Goal: Transaction & Acquisition: Obtain resource

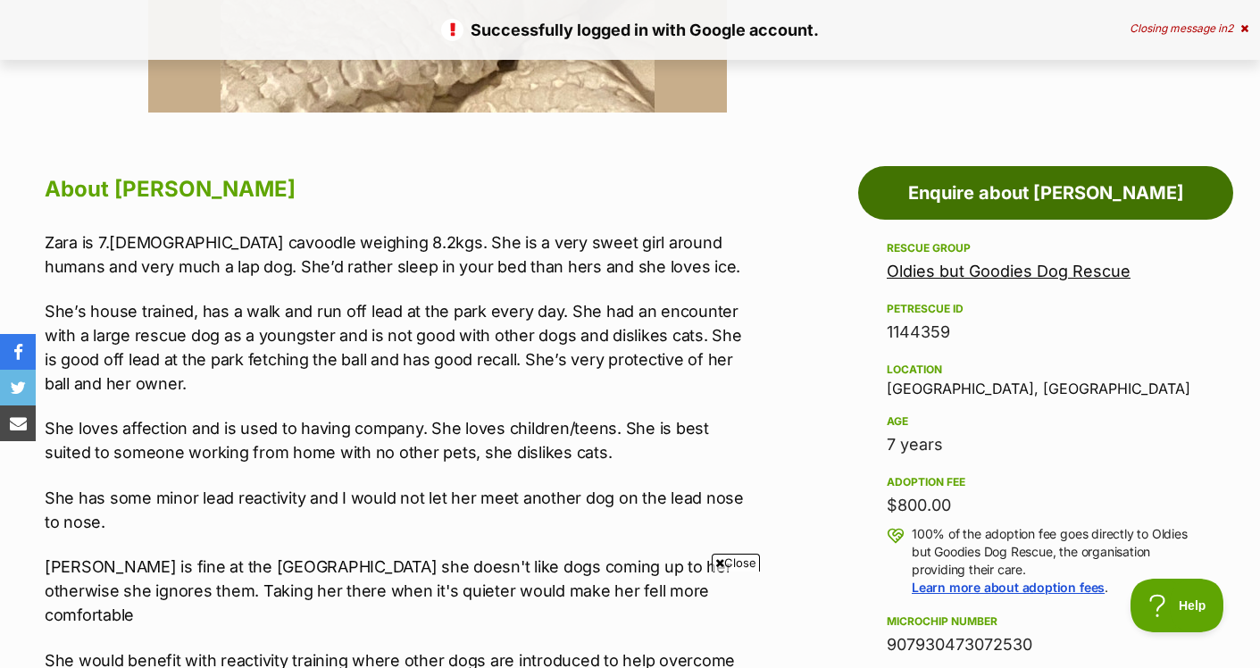
drag, startPoint x: 847, startPoint y: 177, endPoint x: 682, endPoint y: 252, distance: 181.4
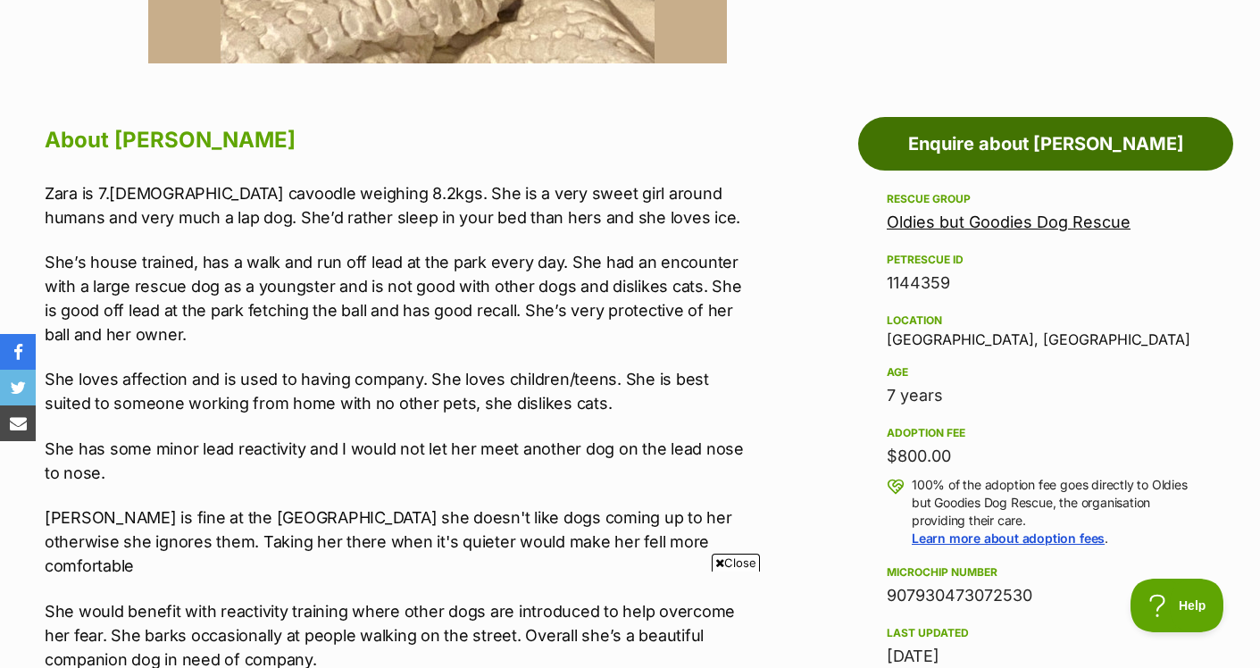
scroll to position [889, 0]
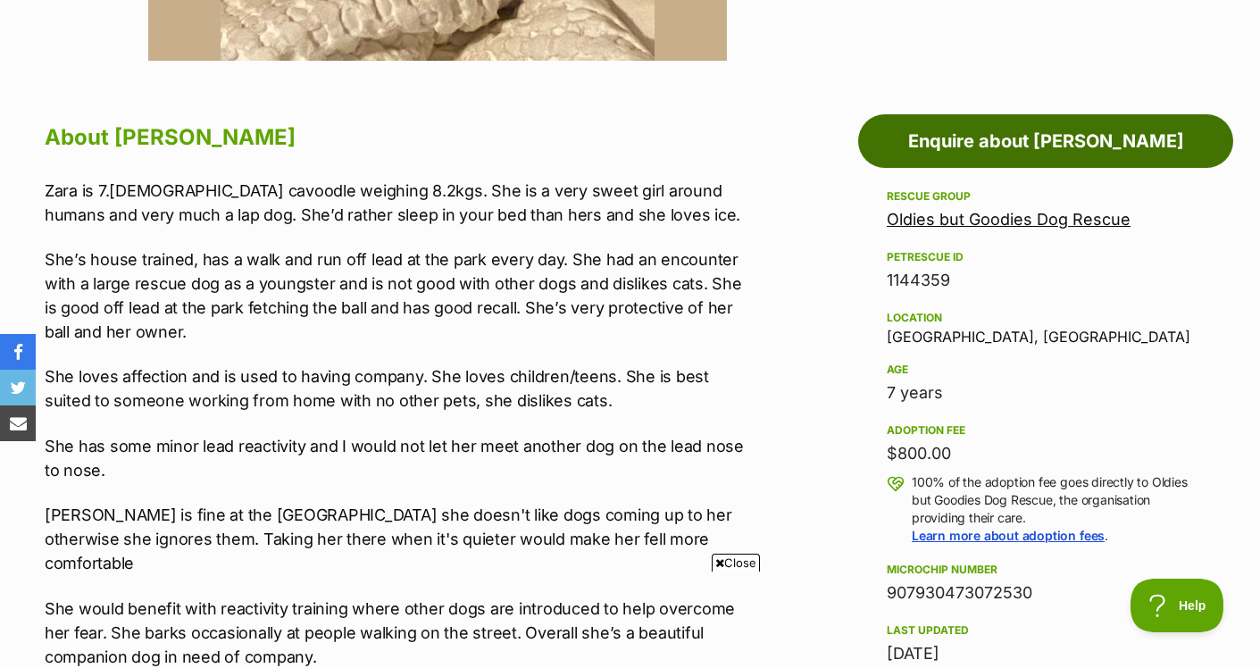
click at [998, 154] on link "Enquire about [PERSON_NAME]" at bounding box center [1045, 141] width 375 height 54
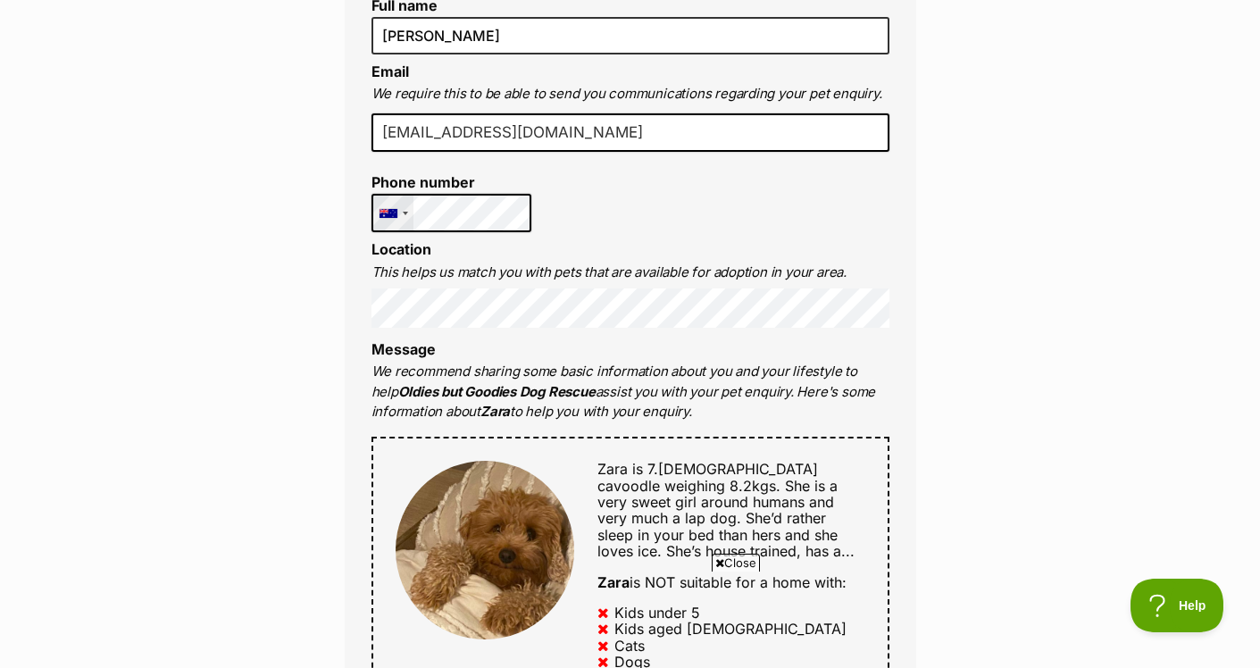
scroll to position [608, 0]
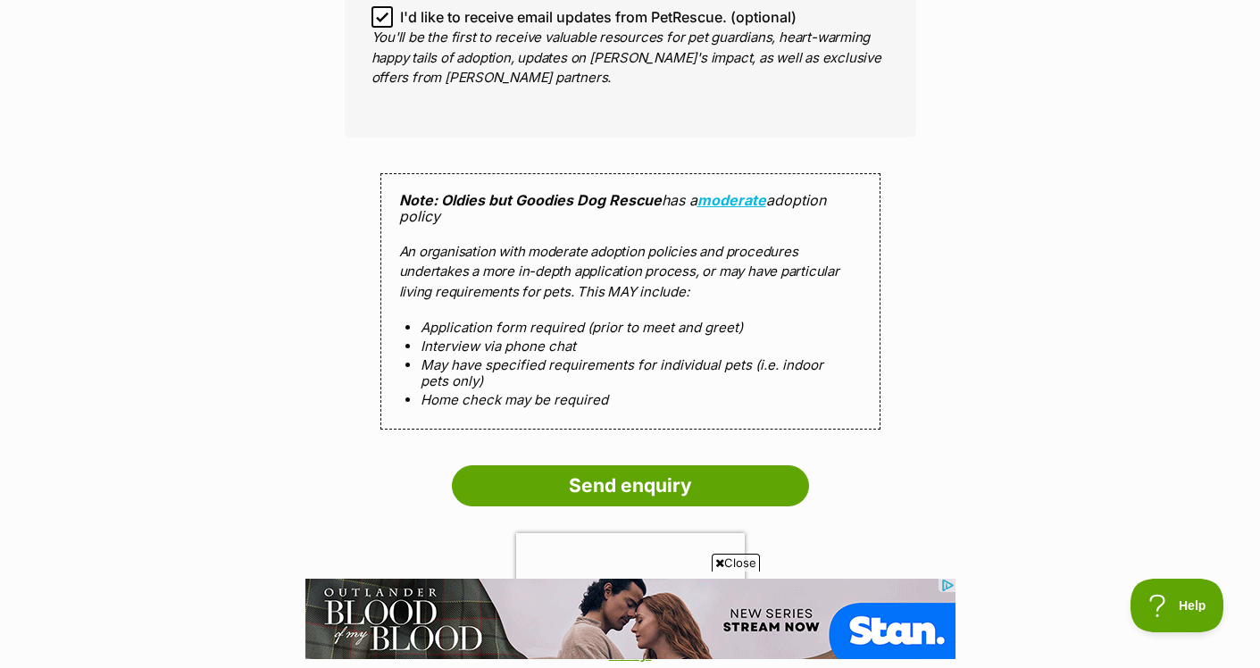
scroll to position [1992, 0]
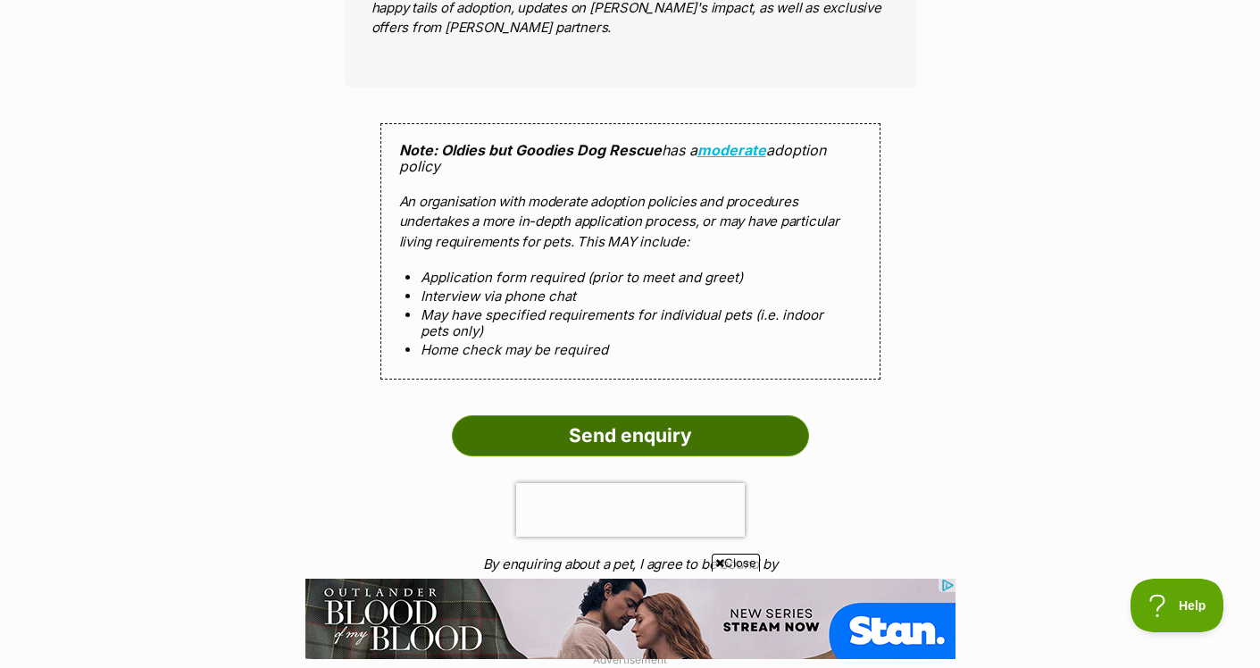
click at [574, 433] on input "Send enquiry" at bounding box center [630, 435] width 357 height 41
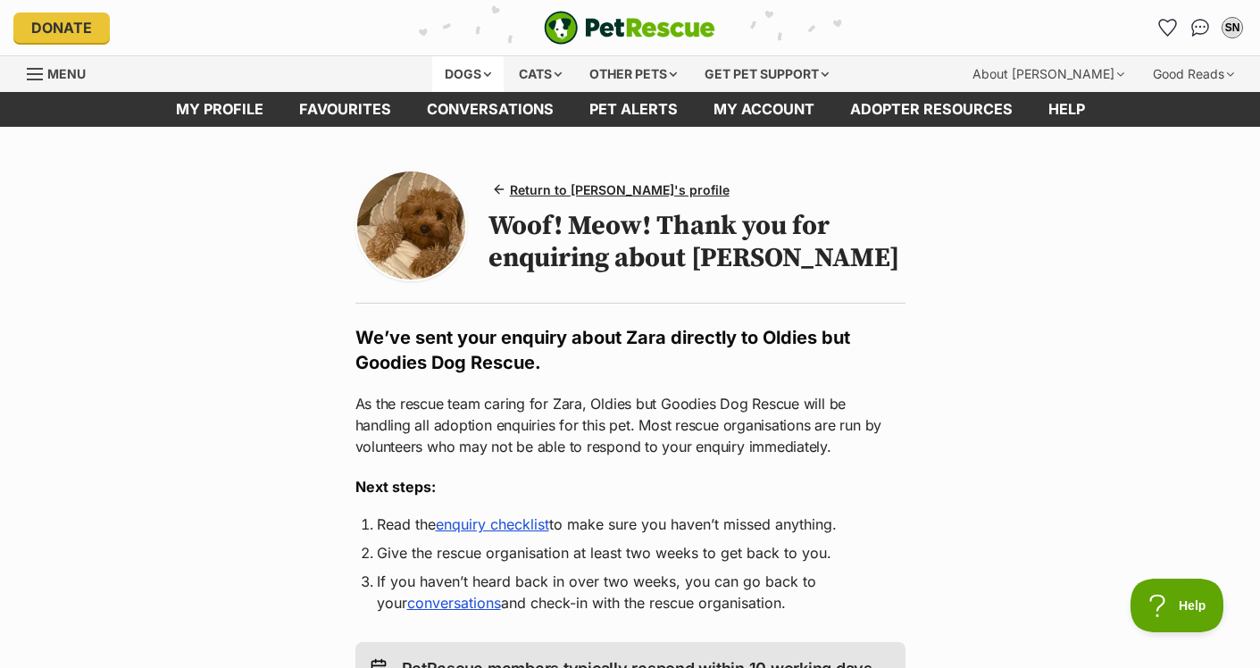
click at [470, 72] on div "Dogs" at bounding box center [467, 74] width 71 height 36
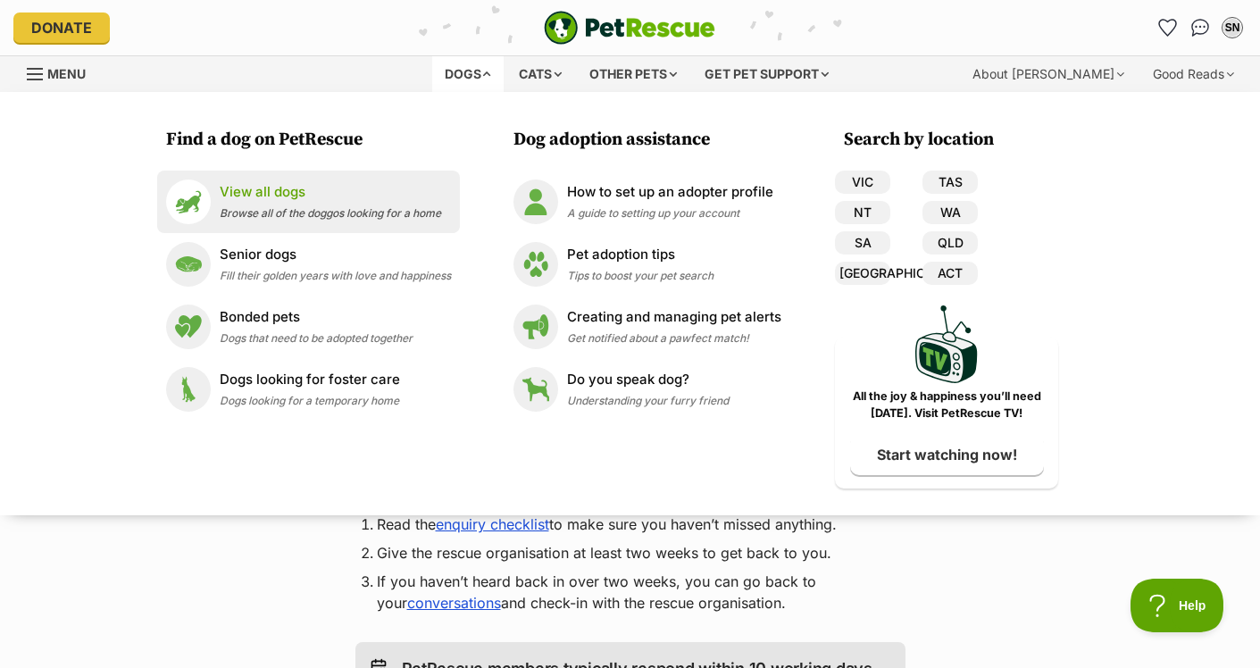
click at [241, 206] on span "Browse all of the doggos looking for a home" at bounding box center [330, 212] width 221 height 13
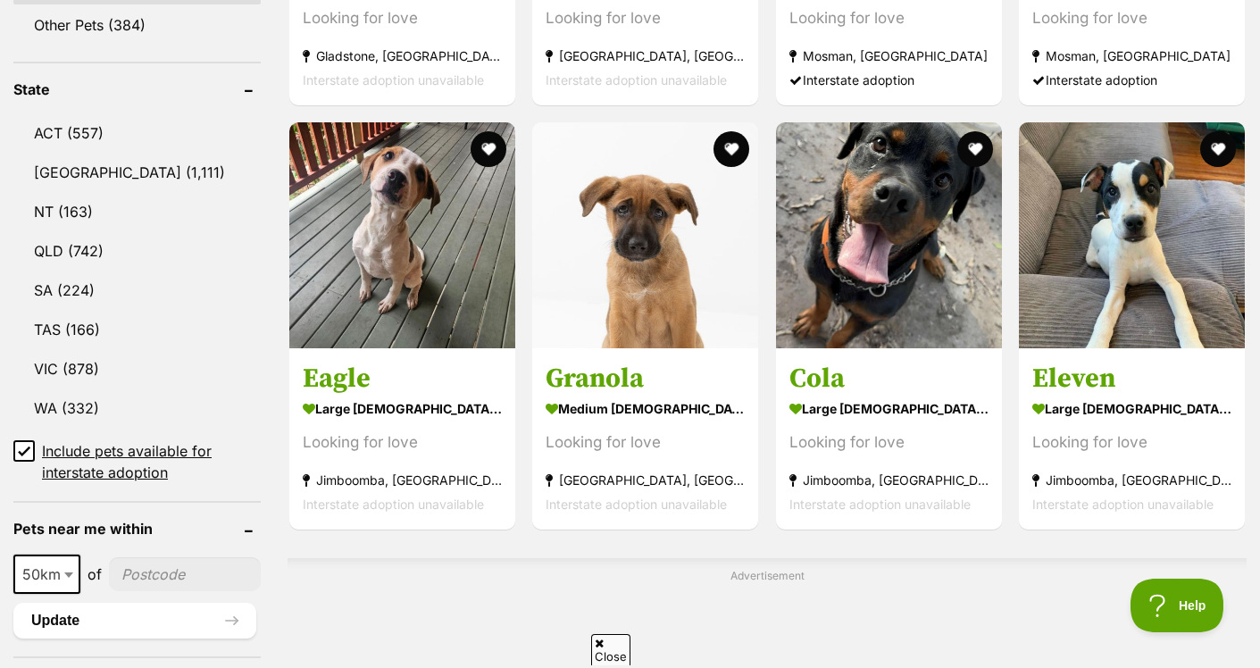
scroll to position [969, 0]
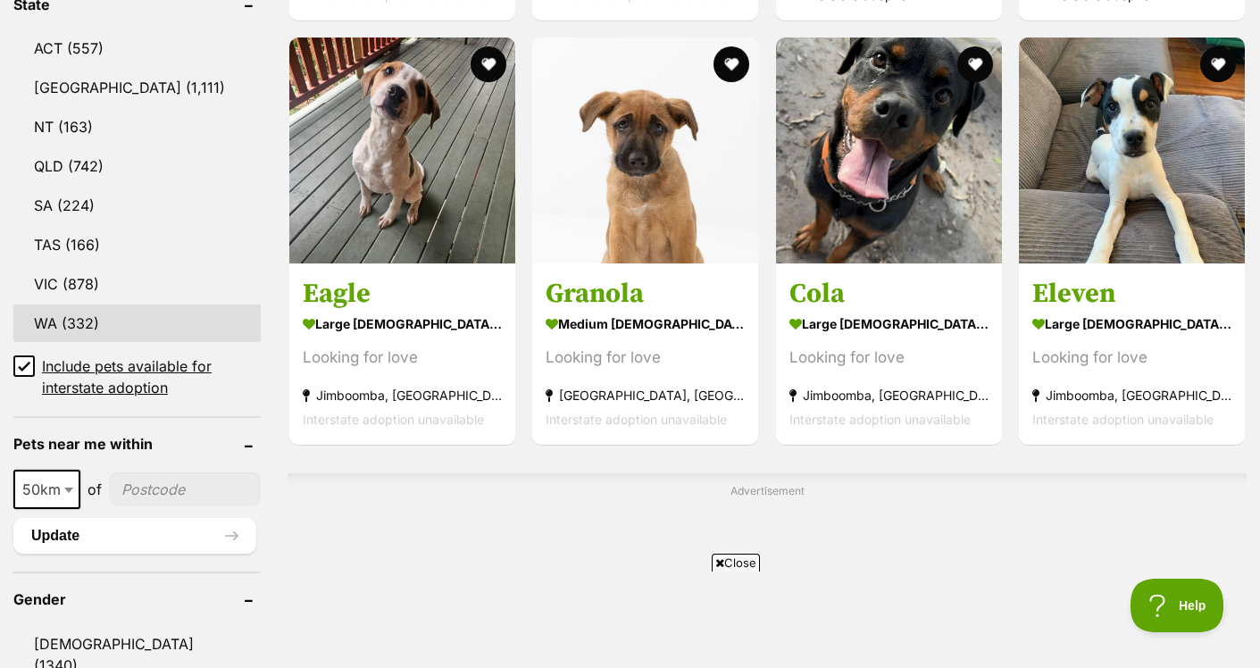
click at [88, 324] on link "WA (332)" at bounding box center [136, 322] width 247 height 37
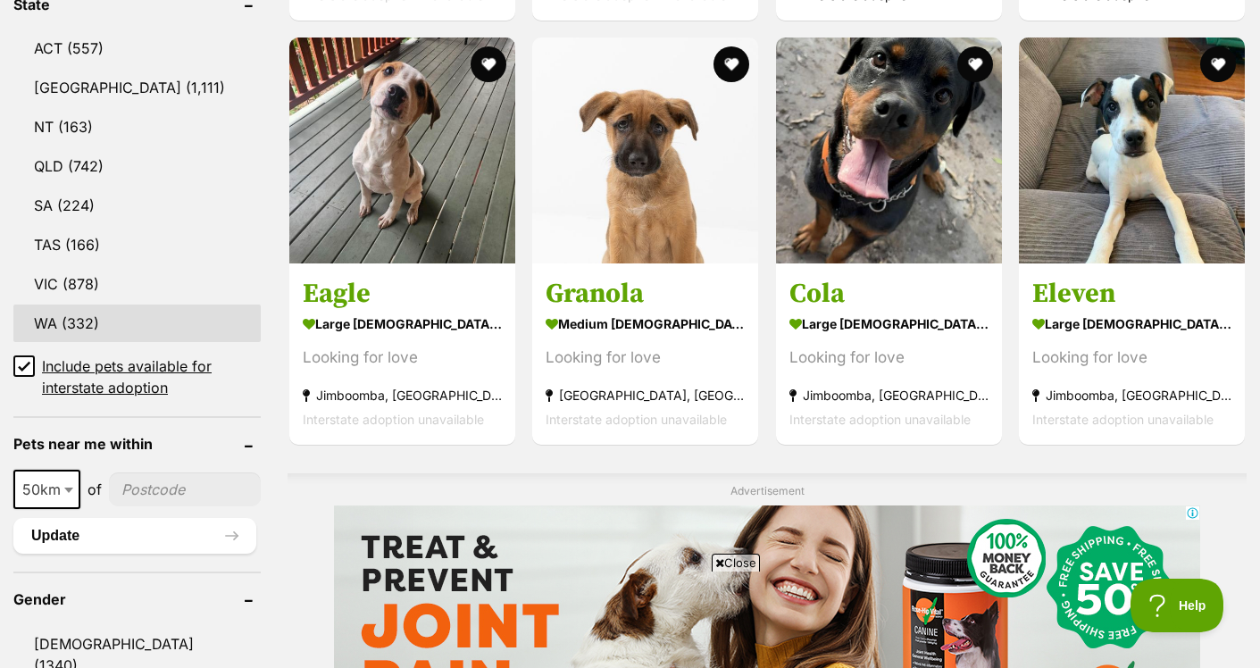
scroll to position [0, 0]
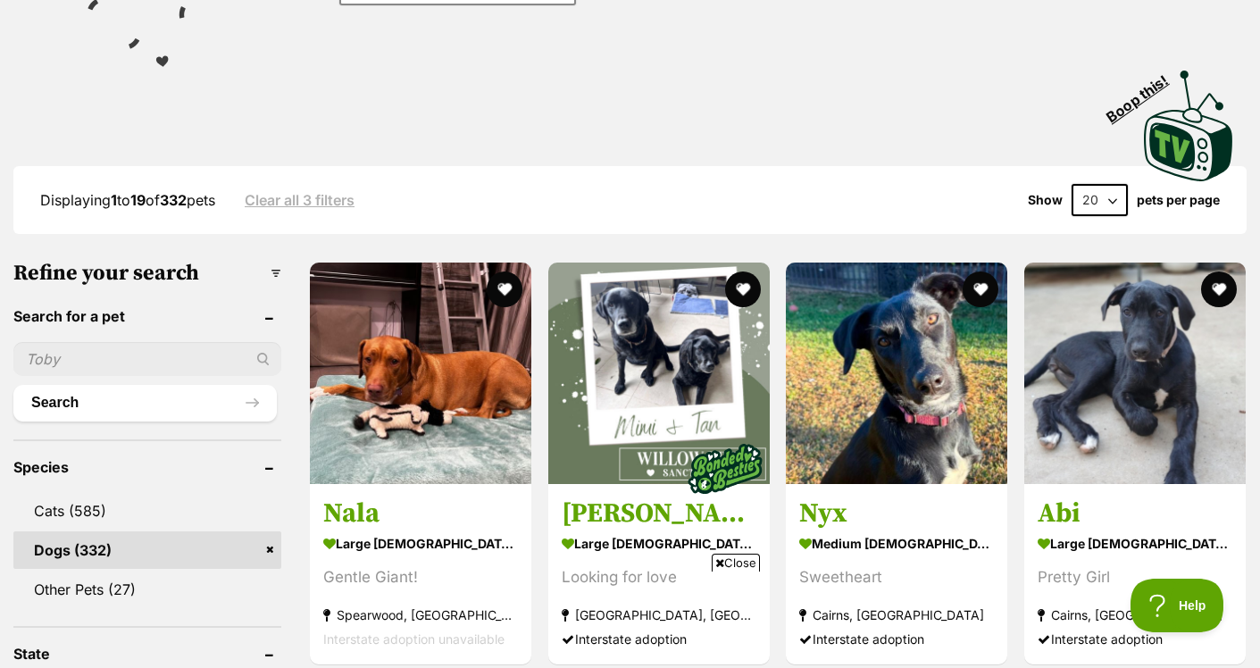
click at [1119, 187] on select "20 40 60" at bounding box center [1099, 200] width 56 height 32
select select "60"
click at [1071, 184] on select "20 40 60" at bounding box center [1099, 200] width 56 height 32
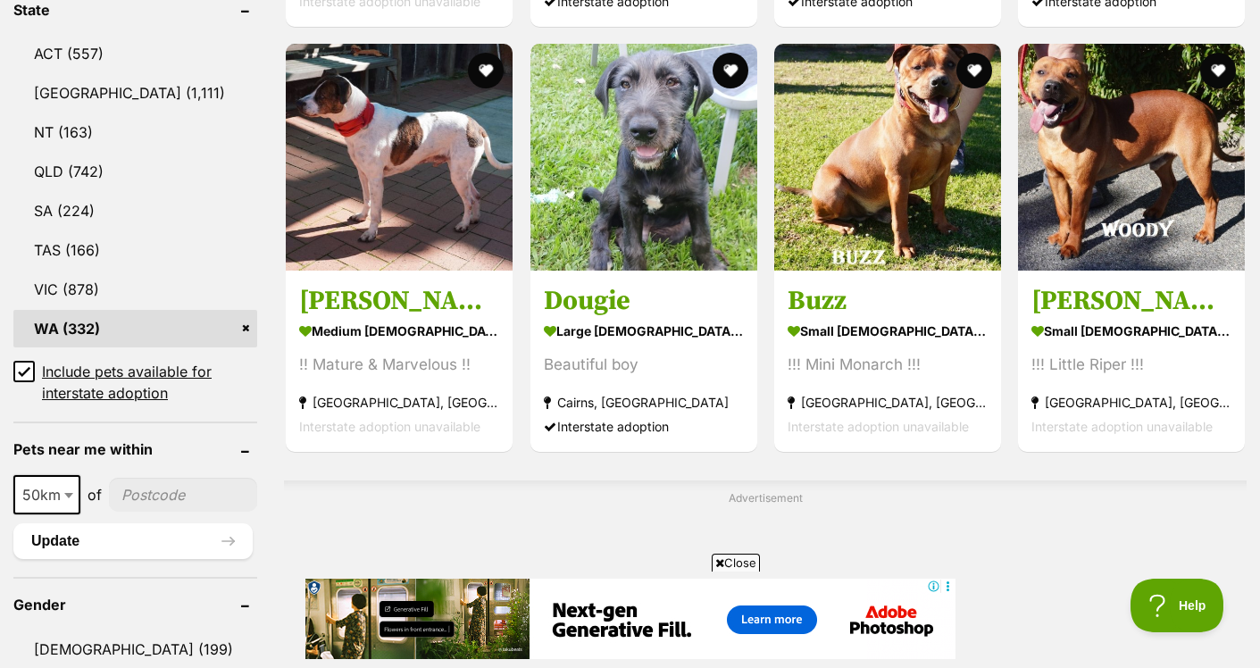
click at [829, 155] on img at bounding box center [887, 157] width 227 height 227
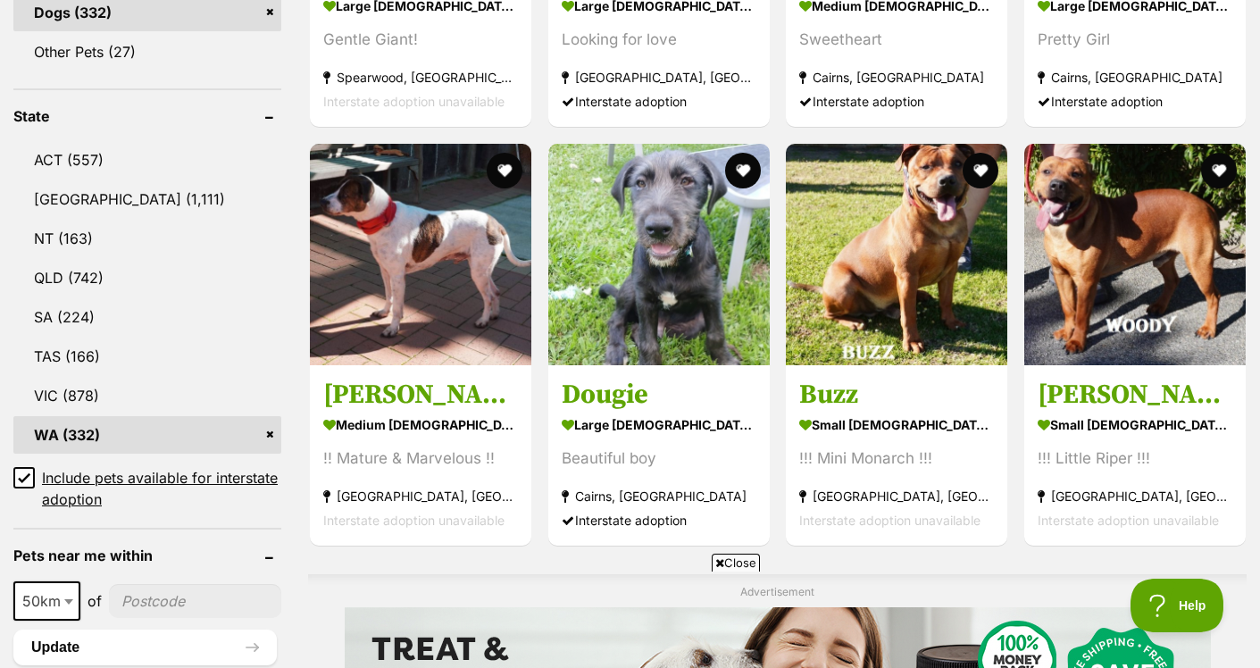
scroll to position [857, 0]
click at [137, 474] on span "Include pets available for interstate adoption" at bounding box center [161, 489] width 239 height 43
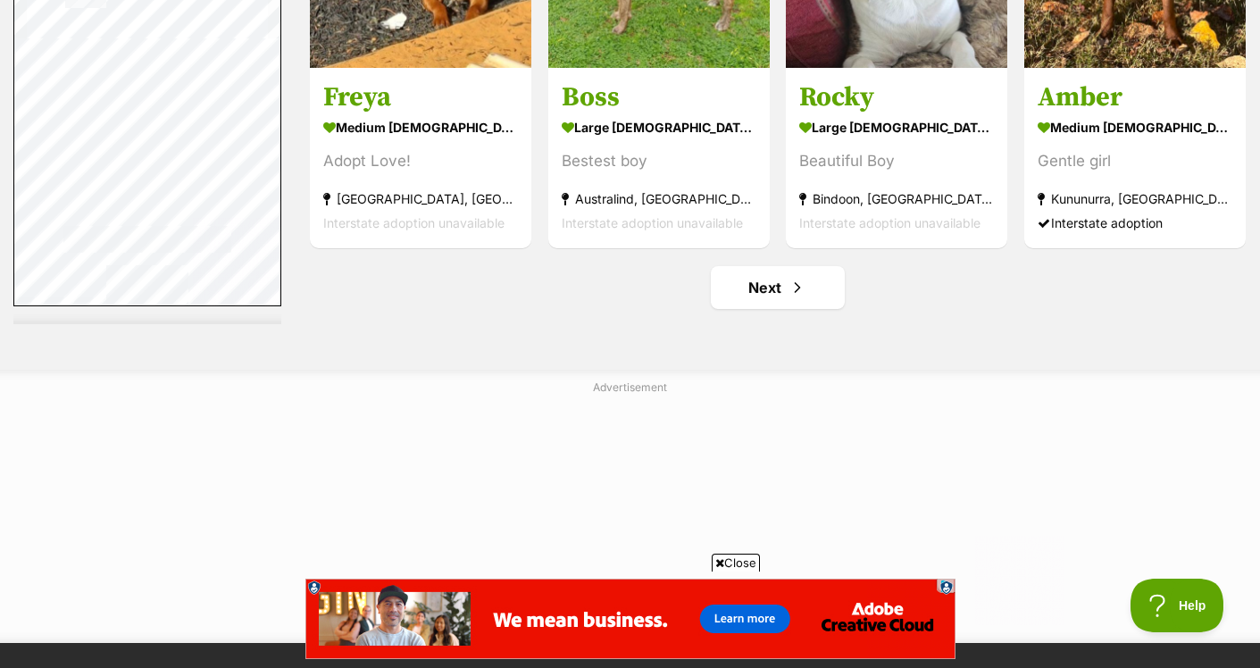
scroll to position [9283, 0]
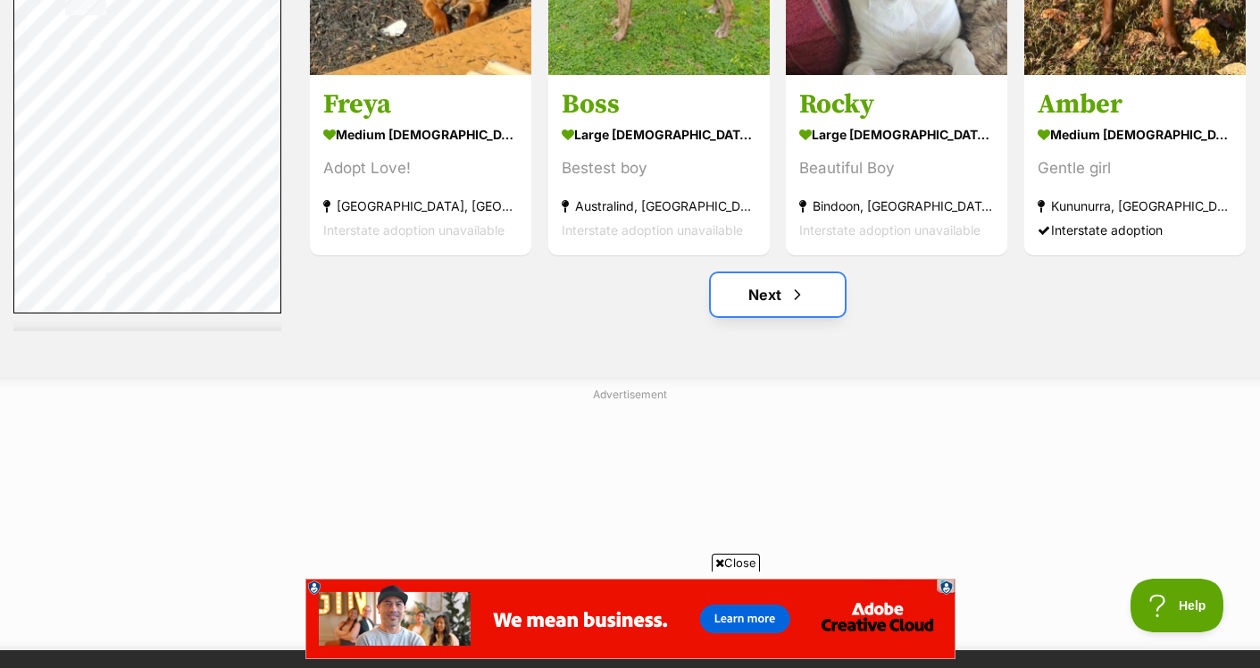
click at [790, 284] on span "Next page" at bounding box center [797, 294] width 18 height 21
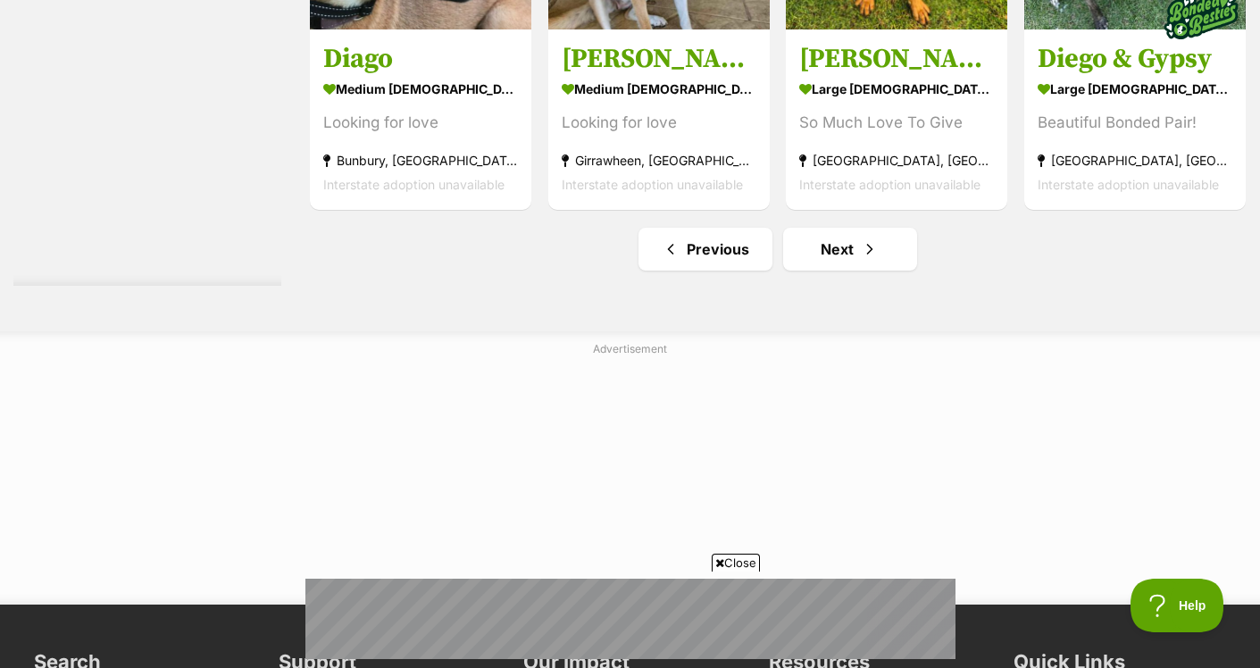
scroll to position [9094, 0]
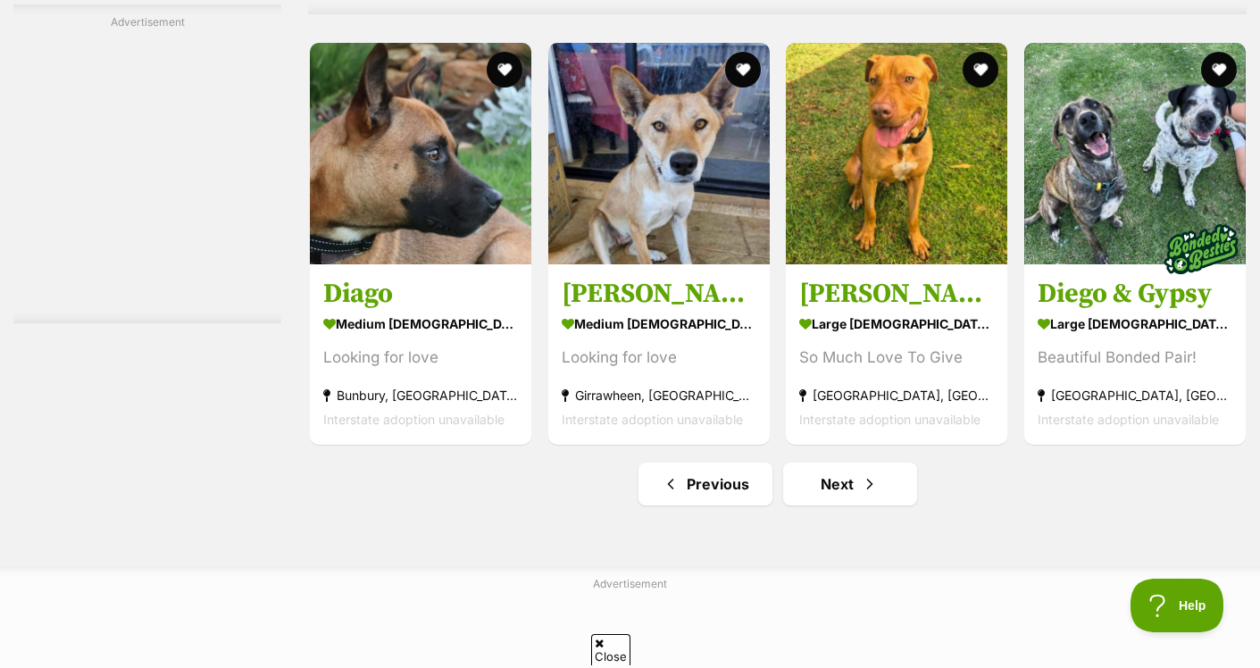
click at [824, 462] on link "Next" at bounding box center [850, 483] width 134 height 43
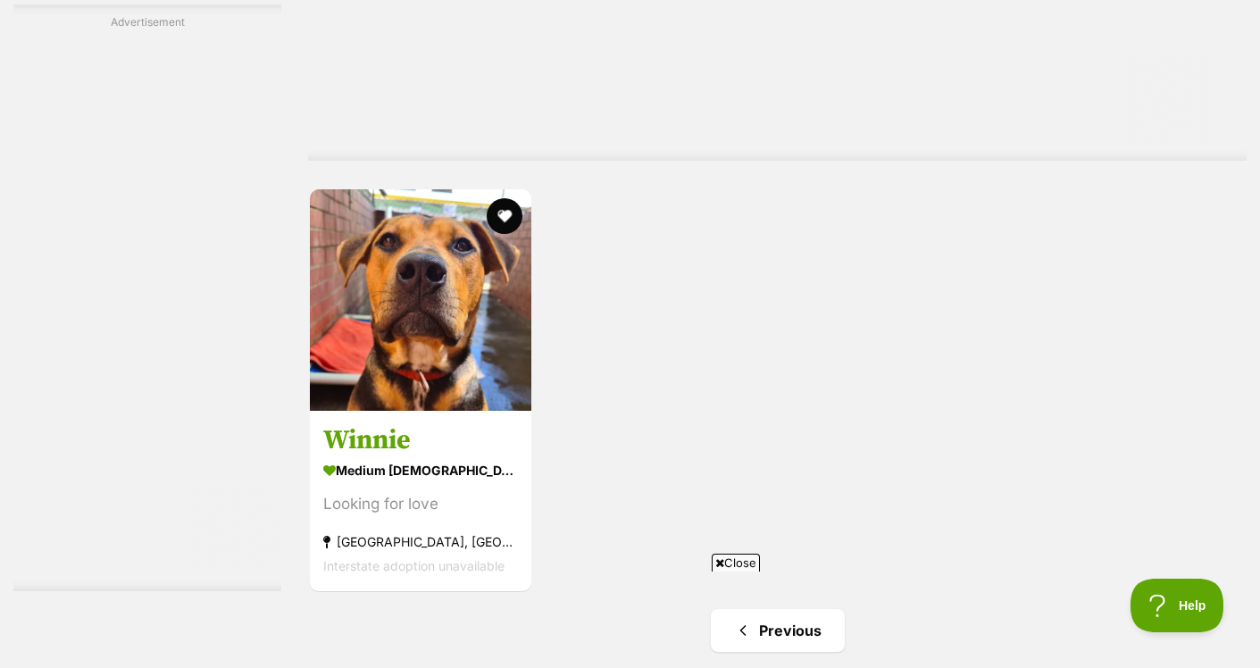
scroll to position [5387, 0]
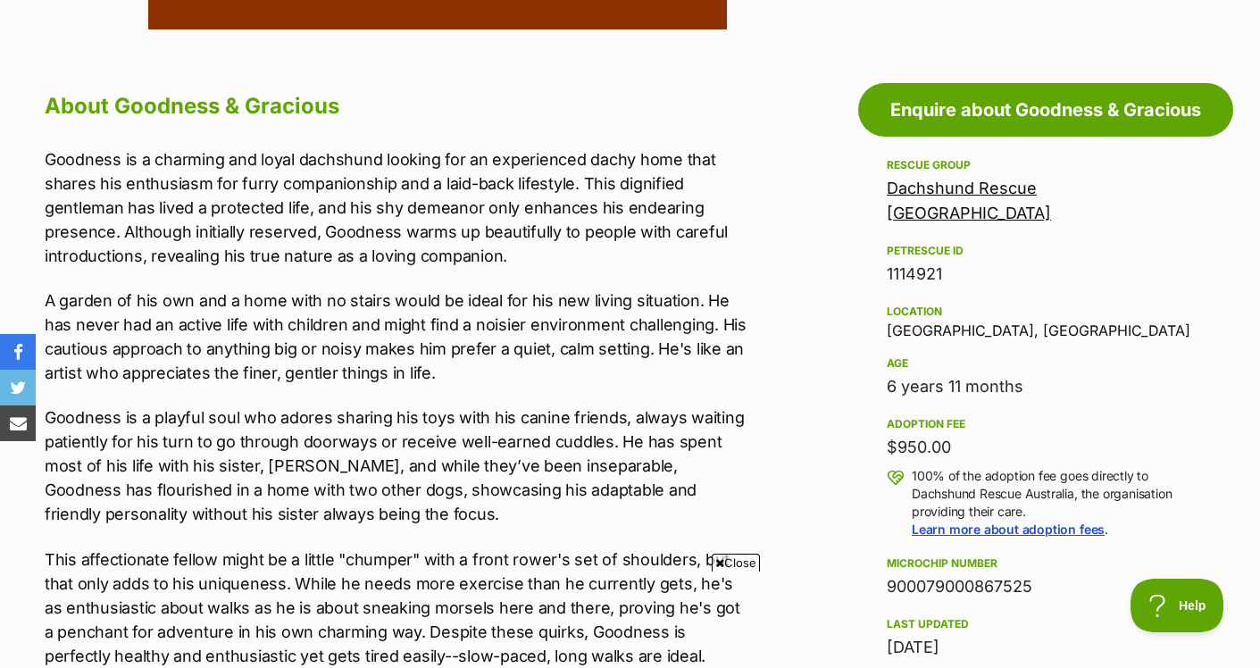
scroll to position [927, 0]
